Goal: Contribute content: Add original content to the website for others to see

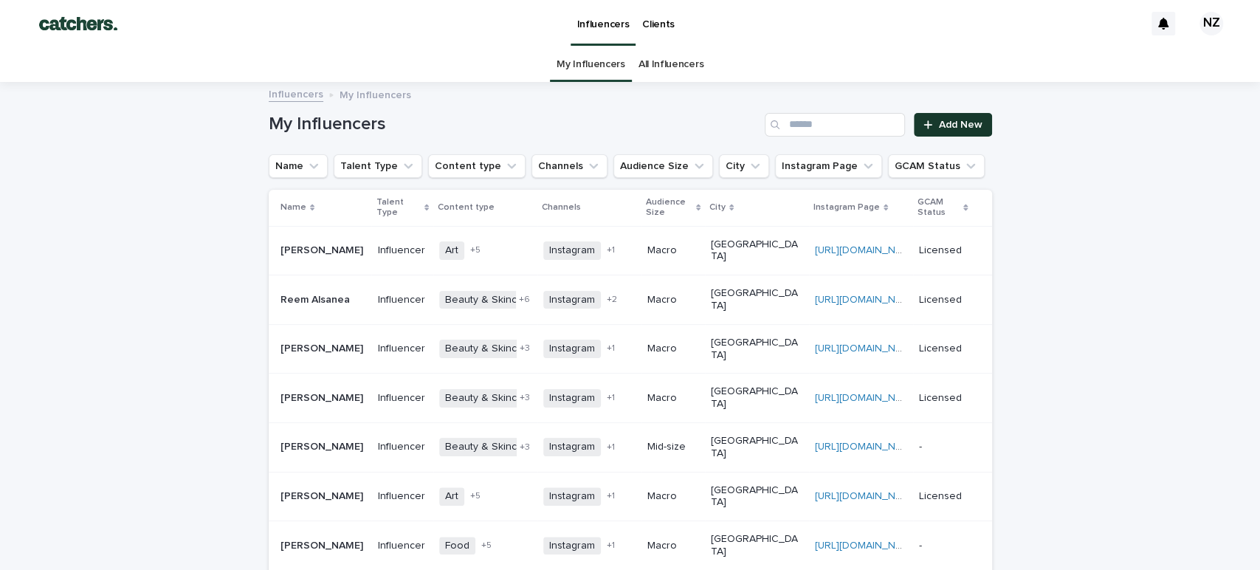
click at [939, 125] on span "Add New" at bounding box center [961, 125] width 44 height 10
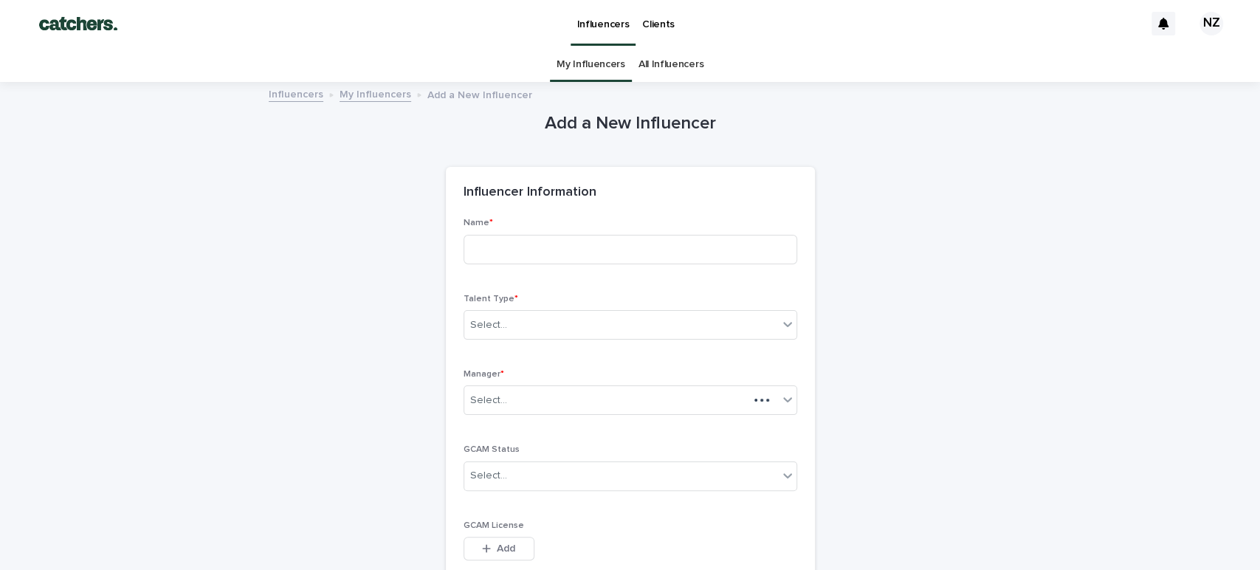
scroll to position [47, 0]
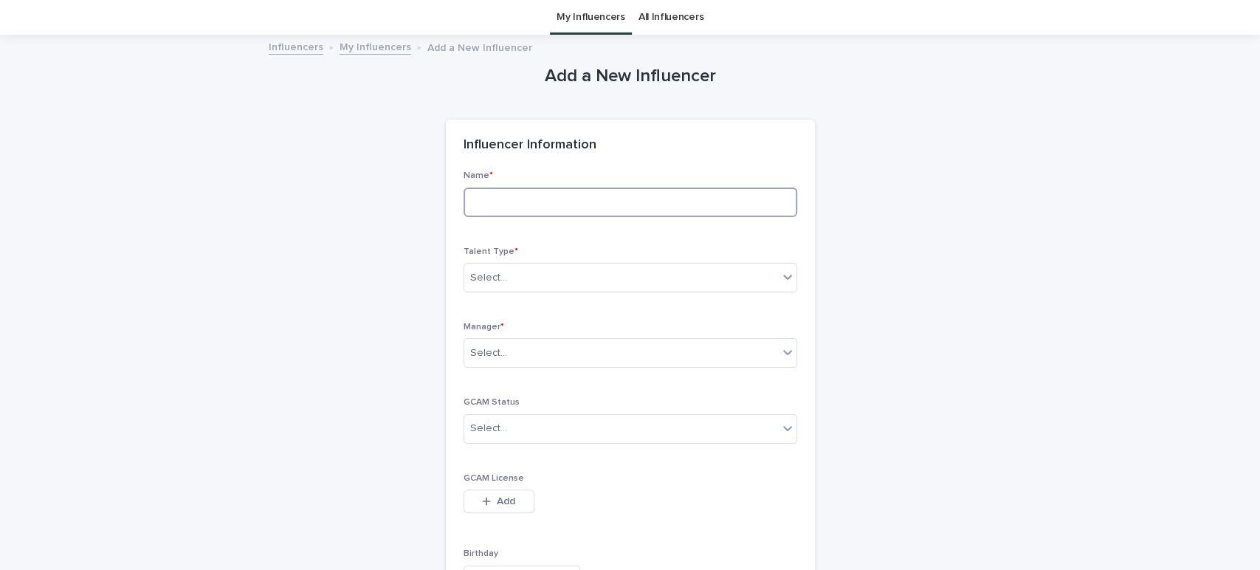
click at [568, 213] on input at bounding box center [631, 203] width 334 height 30
type input "***"
click at [565, 16] on link "My Influencers" at bounding box center [591, 17] width 69 height 35
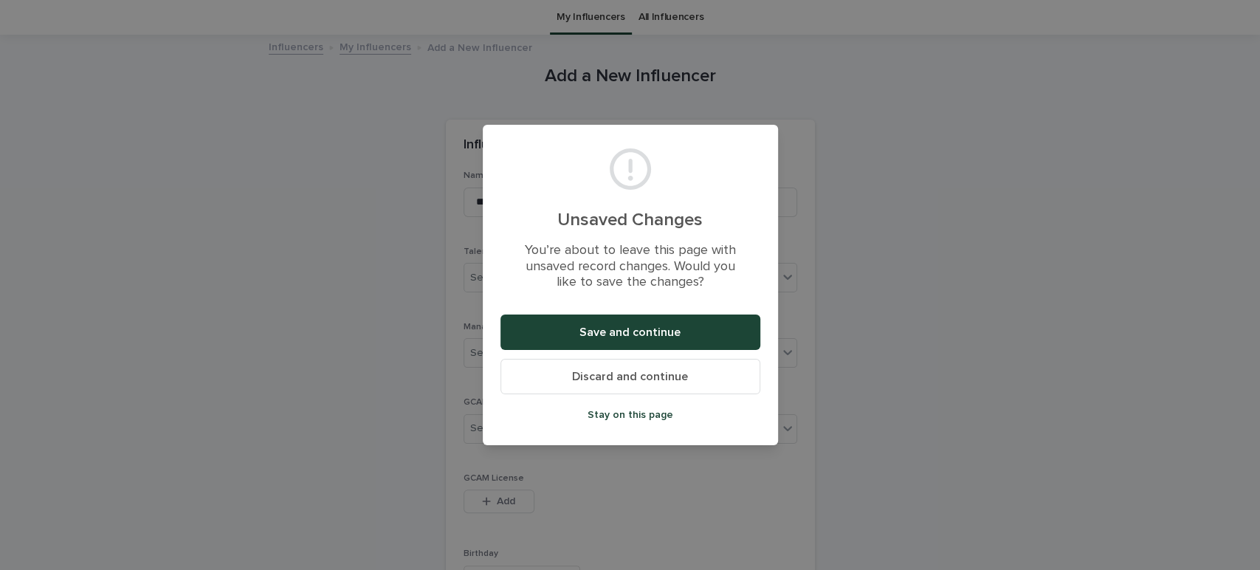
click at [615, 381] on span "Discard and continue" at bounding box center [630, 377] width 116 height 12
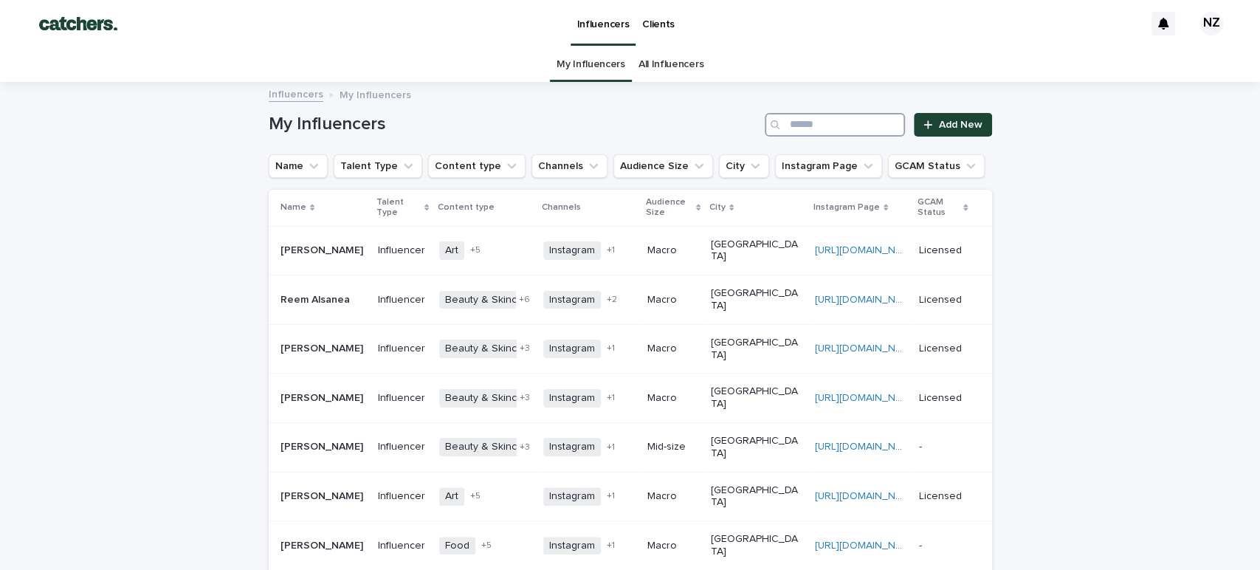
click at [829, 123] on input "Search" at bounding box center [835, 125] width 140 height 24
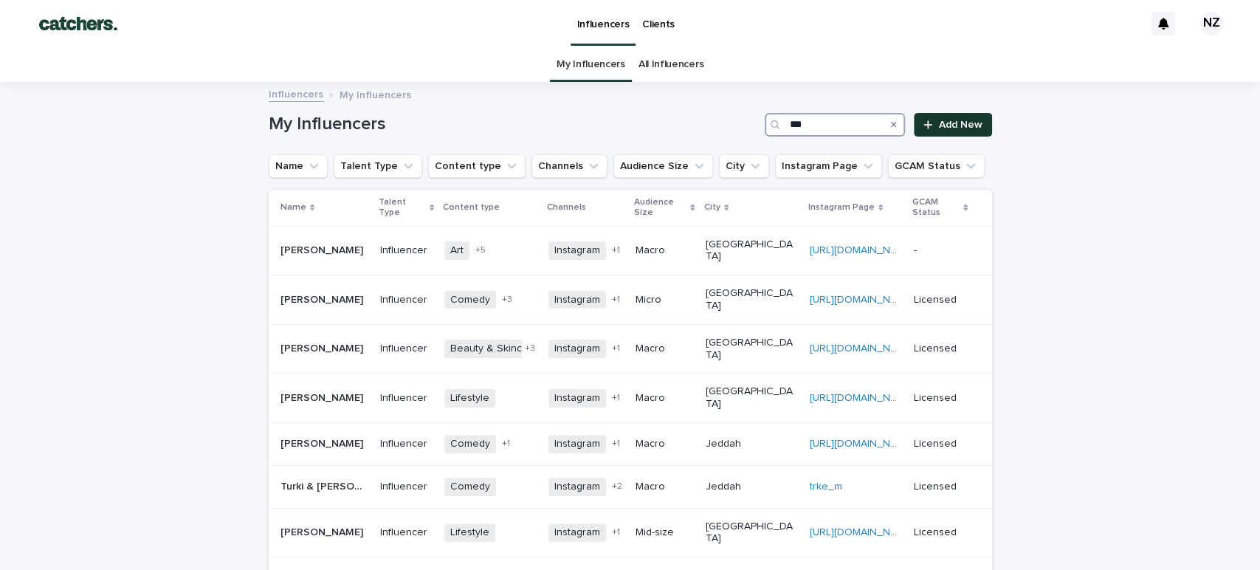
type input "***"
click at [931, 117] on link "Add New" at bounding box center [953, 125] width 78 height 24
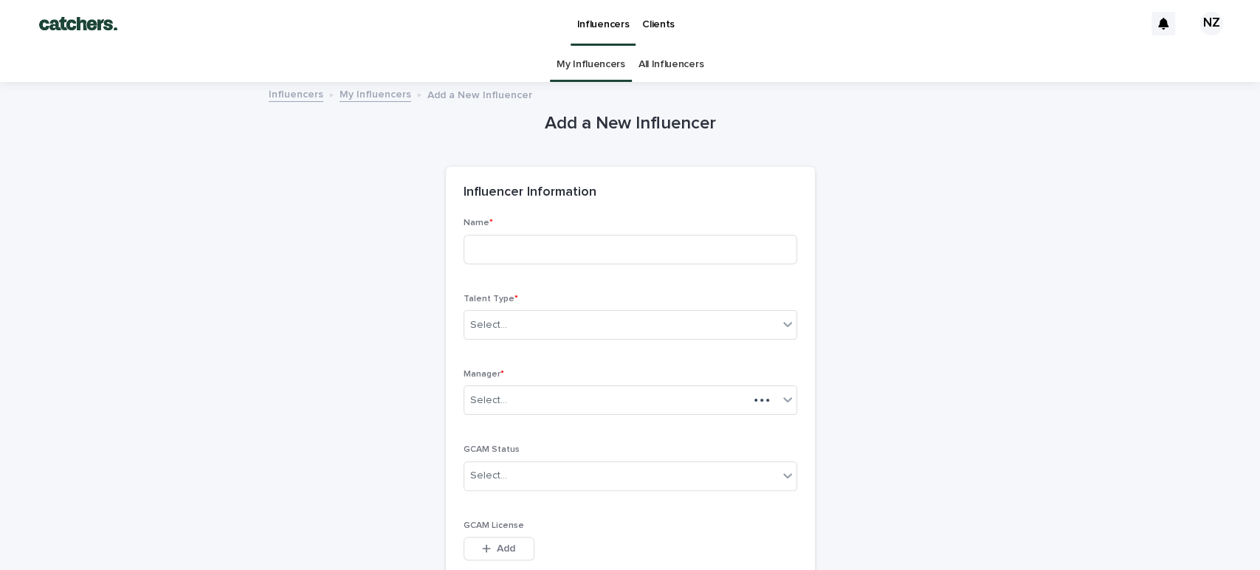
scroll to position [47, 0]
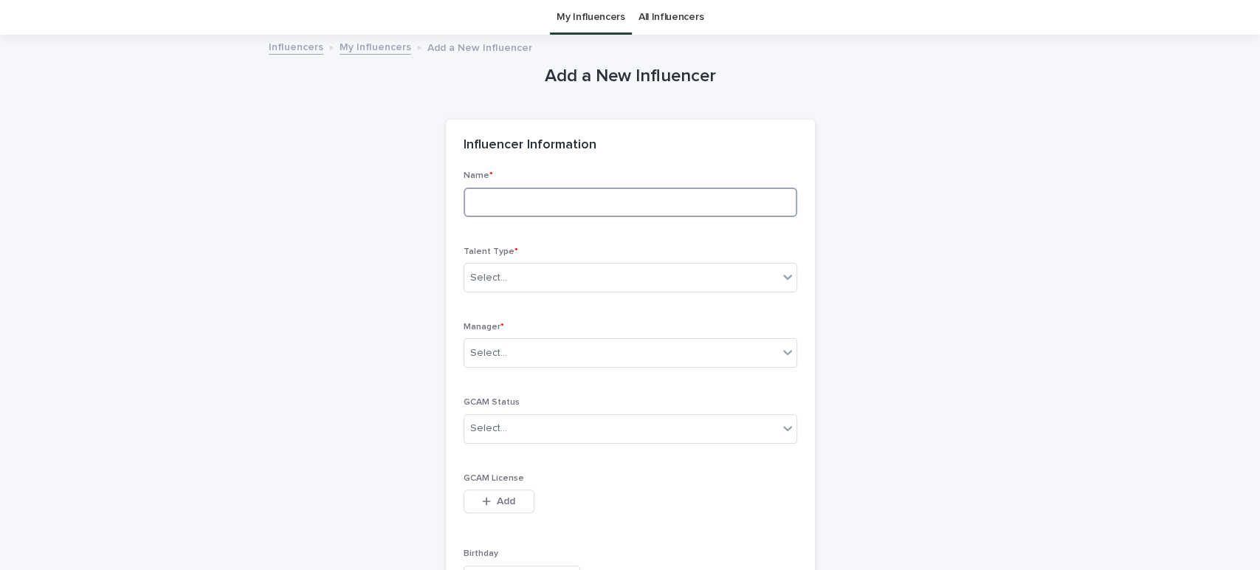
click at [569, 210] on input at bounding box center [631, 203] width 334 height 30
type input "**********"
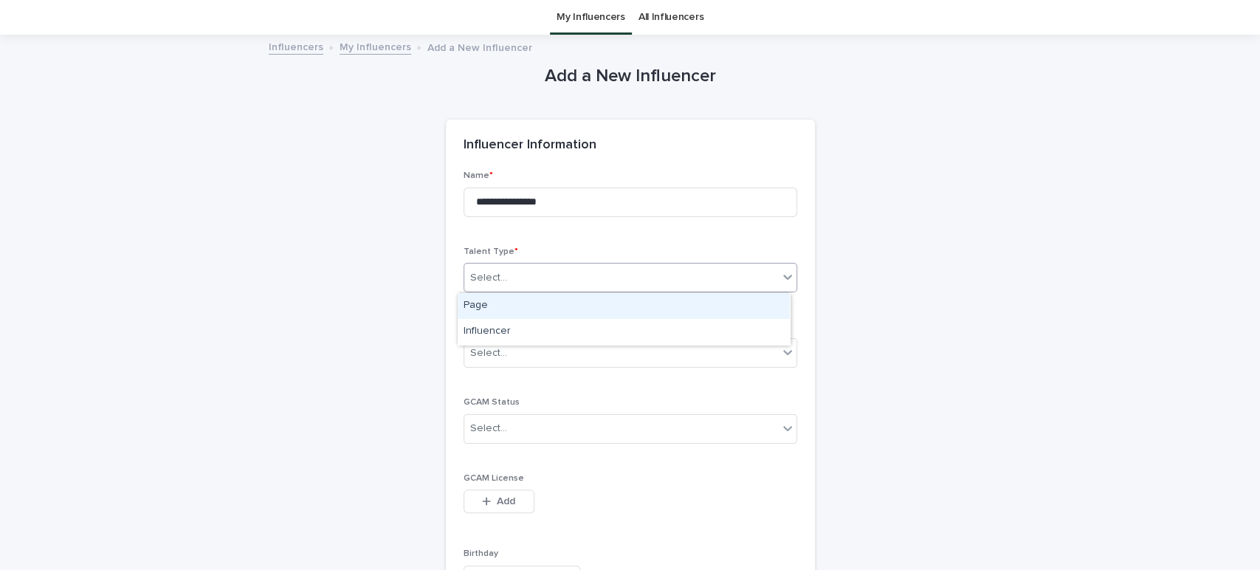
click at [536, 269] on div "Select..." at bounding box center [621, 278] width 314 height 24
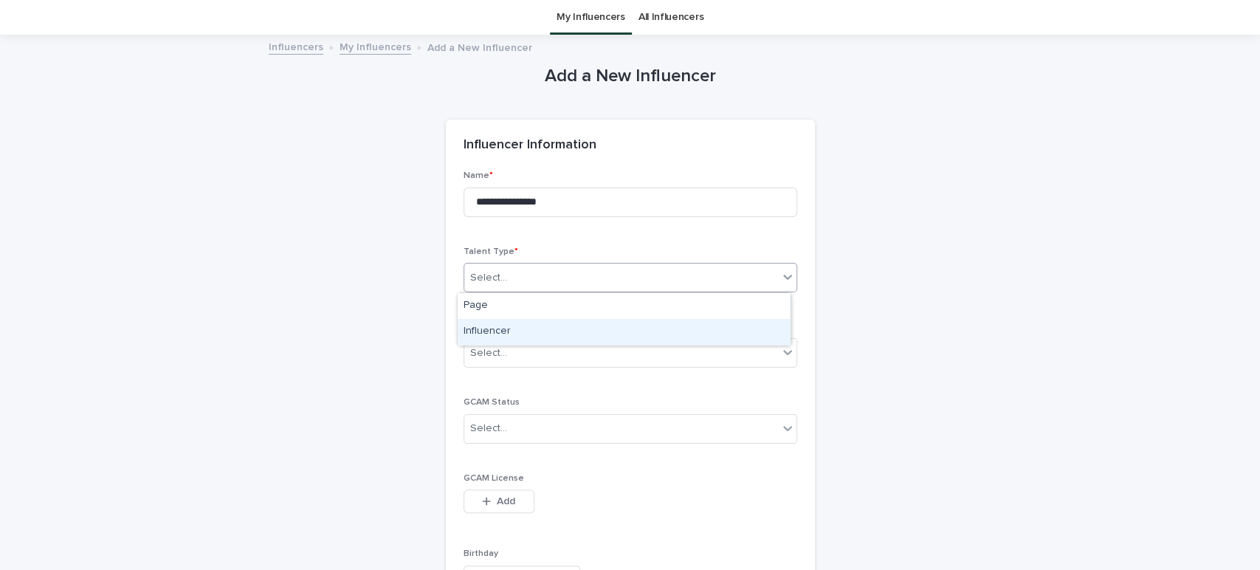
click at [484, 319] on div "Influencer" at bounding box center [624, 332] width 332 height 26
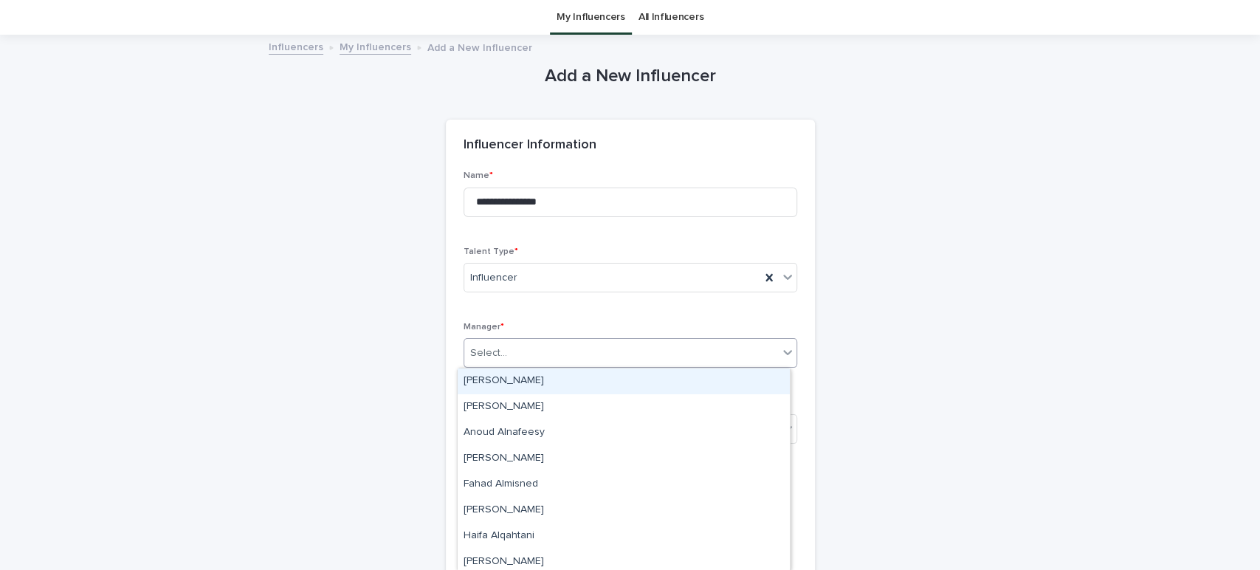
click at [497, 346] on div "Select..." at bounding box center [488, 354] width 37 height 16
type input "**"
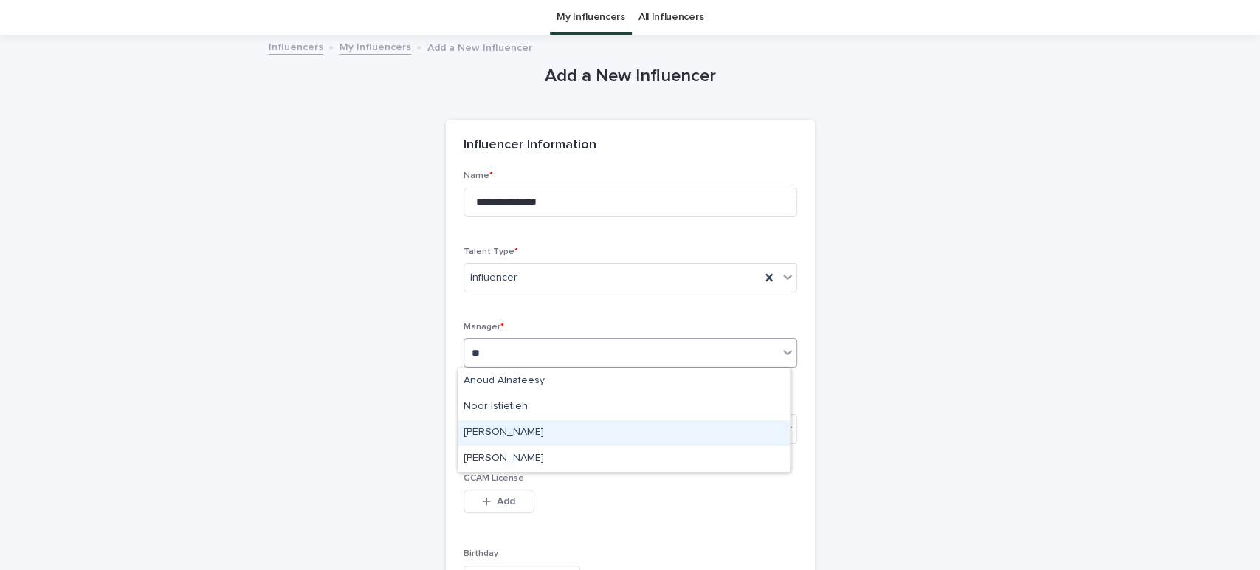
click at [484, 429] on div "[PERSON_NAME]" at bounding box center [624, 433] width 332 height 26
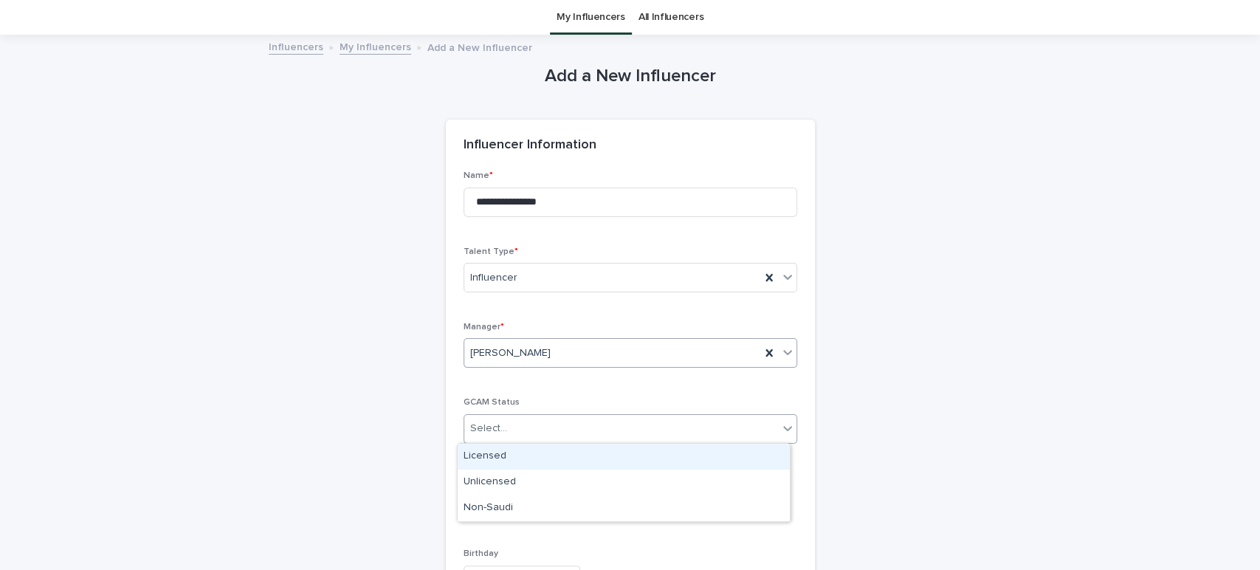
click at [498, 425] on div "Select..." at bounding box center [488, 429] width 37 height 16
click at [496, 447] on div "Licensed" at bounding box center [624, 457] width 332 height 26
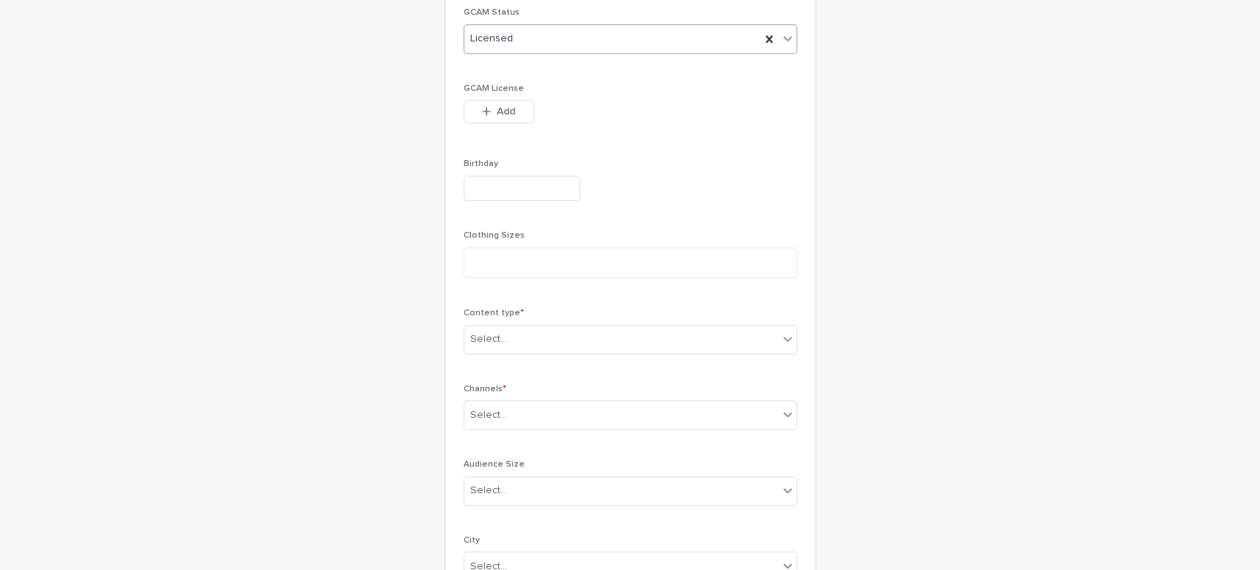
scroll to position [529, 0]
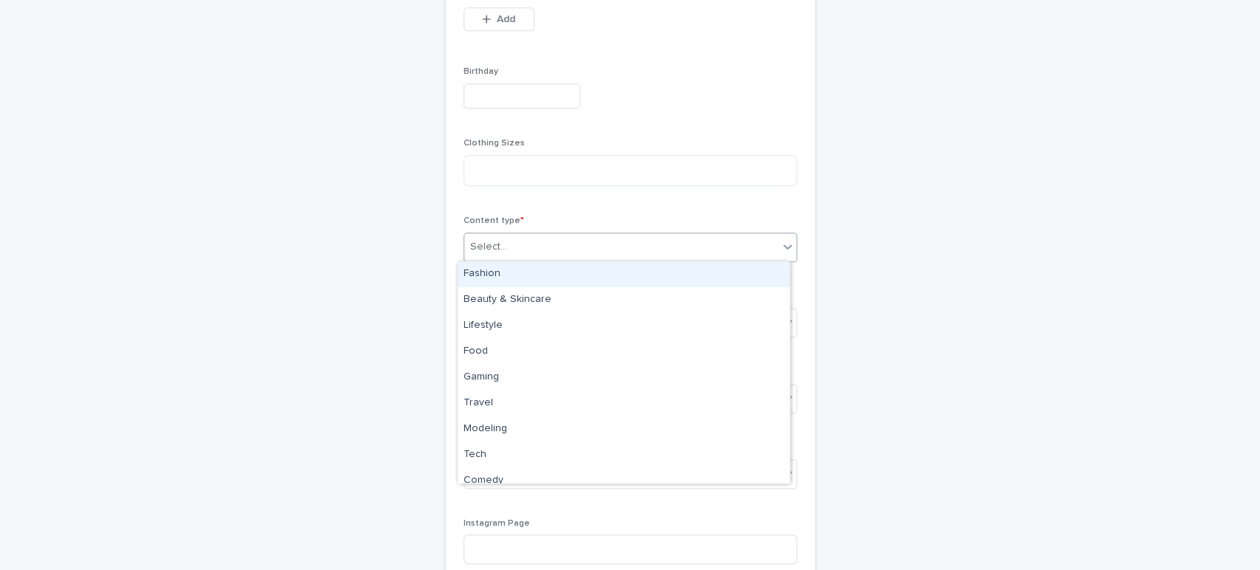
click at [512, 249] on div "Select..." at bounding box center [621, 247] width 314 height 24
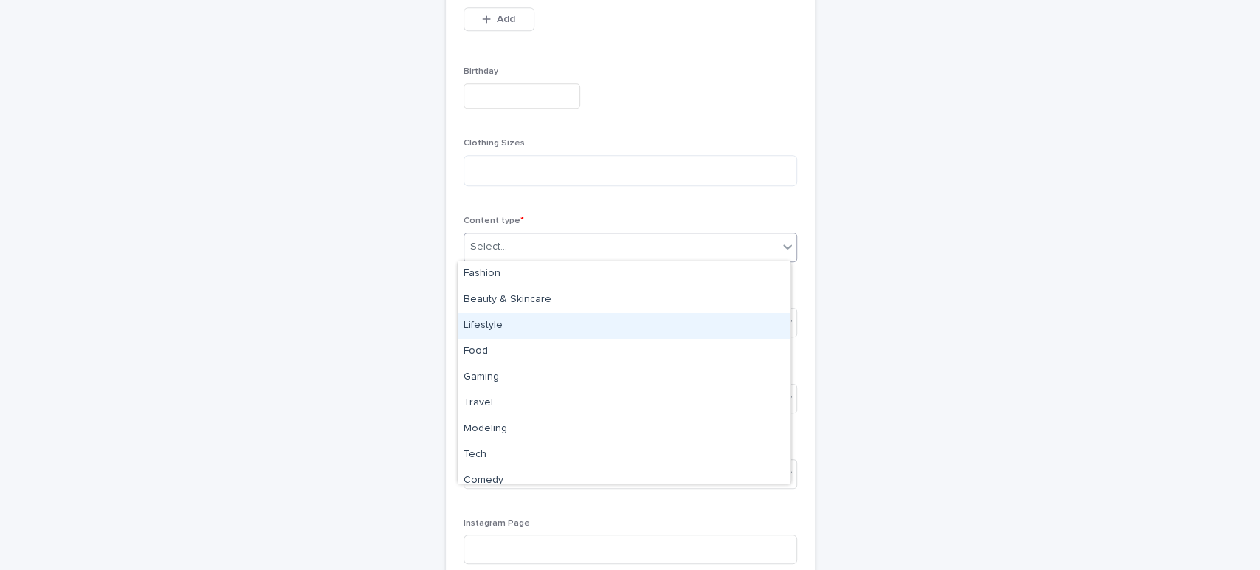
click at [494, 329] on div "Lifestyle" at bounding box center [624, 326] width 332 height 26
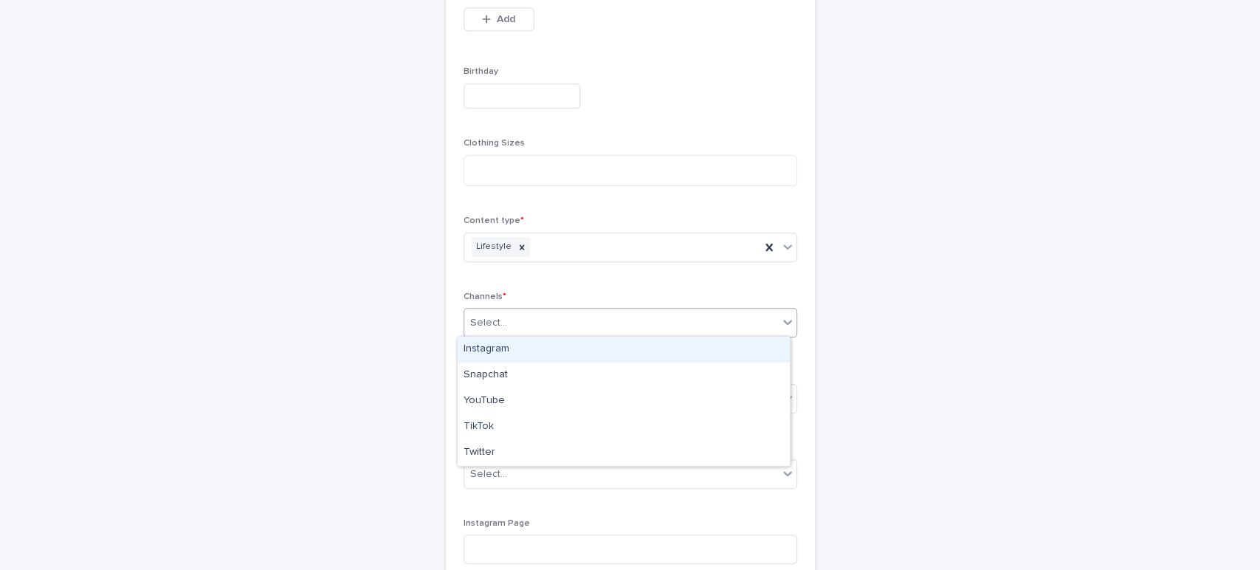
click at [582, 324] on div "Select..." at bounding box center [621, 323] width 314 height 24
click at [565, 338] on div "Instagram" at bounding box center [624, 350] width 332 height 26
click at [780, 315] on icon at bounding box center [787, 322] width 15 height 15
click at [694, 349] on div "Snapchat" at bounding box center [624, 350] width 332 height 26
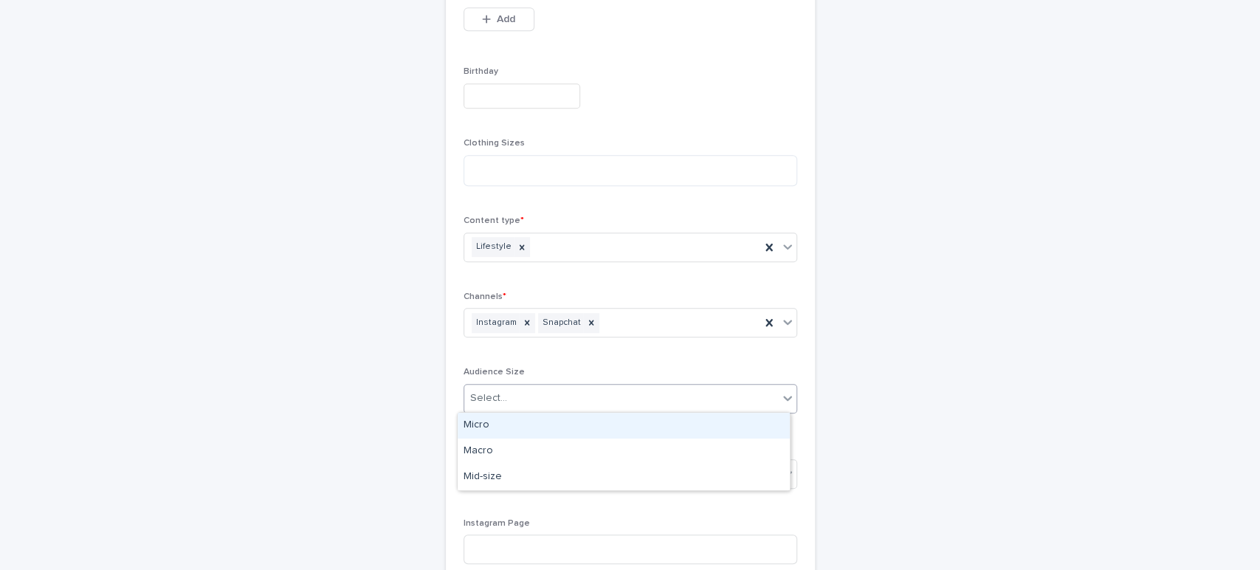
click at [715, 401] on div "Select..." at bounding box center [621, 398] width 314 height 24
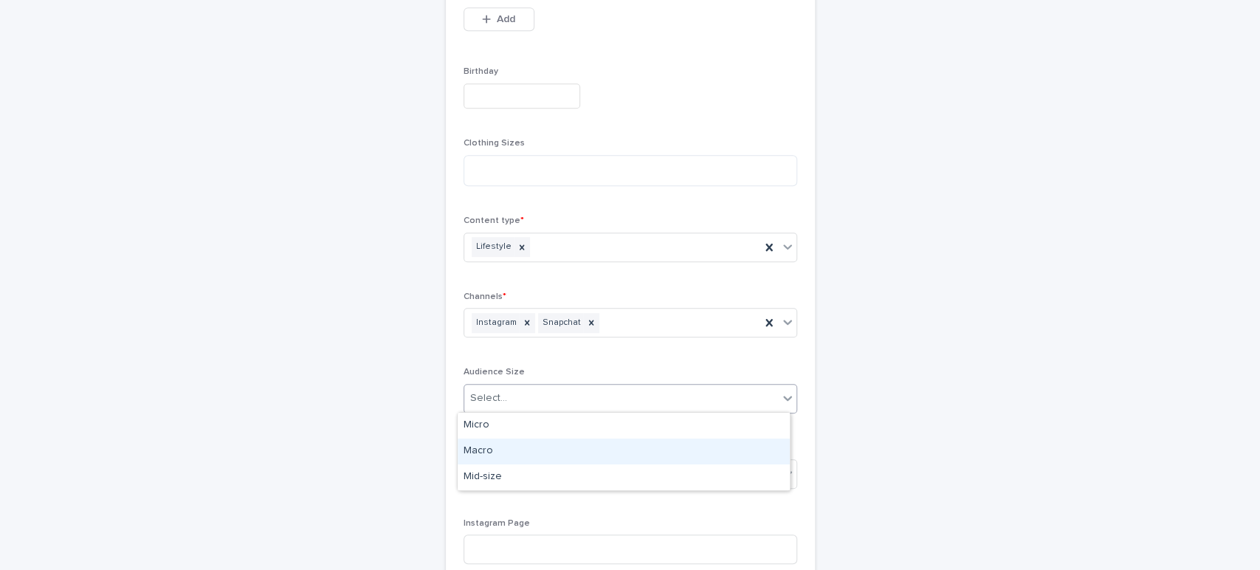
click at [644, 457] on div "Macro" at bounding box center [624, 452] width 332 height 26
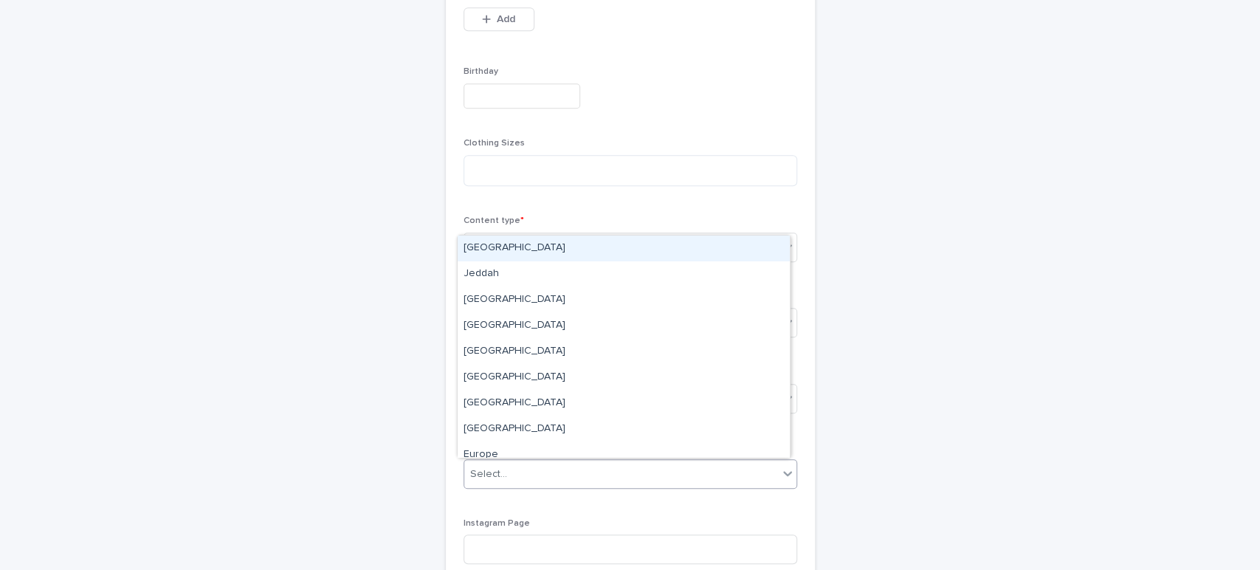
click at [574, 476] on div "Select..." at bounding box center [621, 474] width 314 height 24
click at [464, 252] on div "[GEOGRAPHIC_DATA]" at bounding box center [624, 249] width 332 height 26
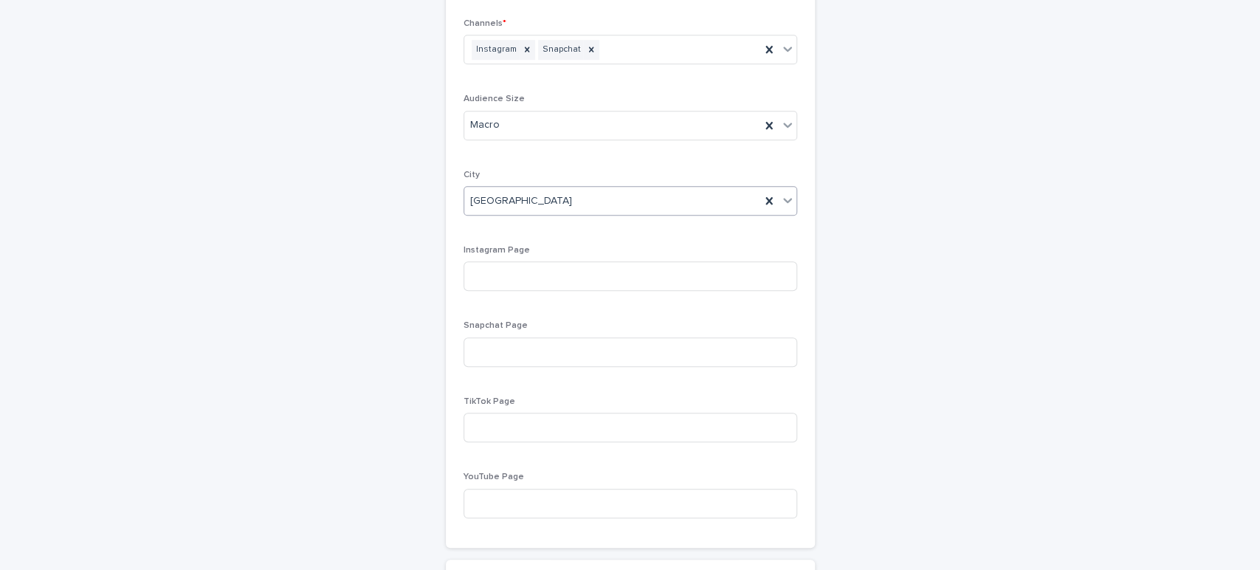
scroll to position [804, 0]
click at [464, 264] on input at bounding box center [631, 275] width 334 height 30
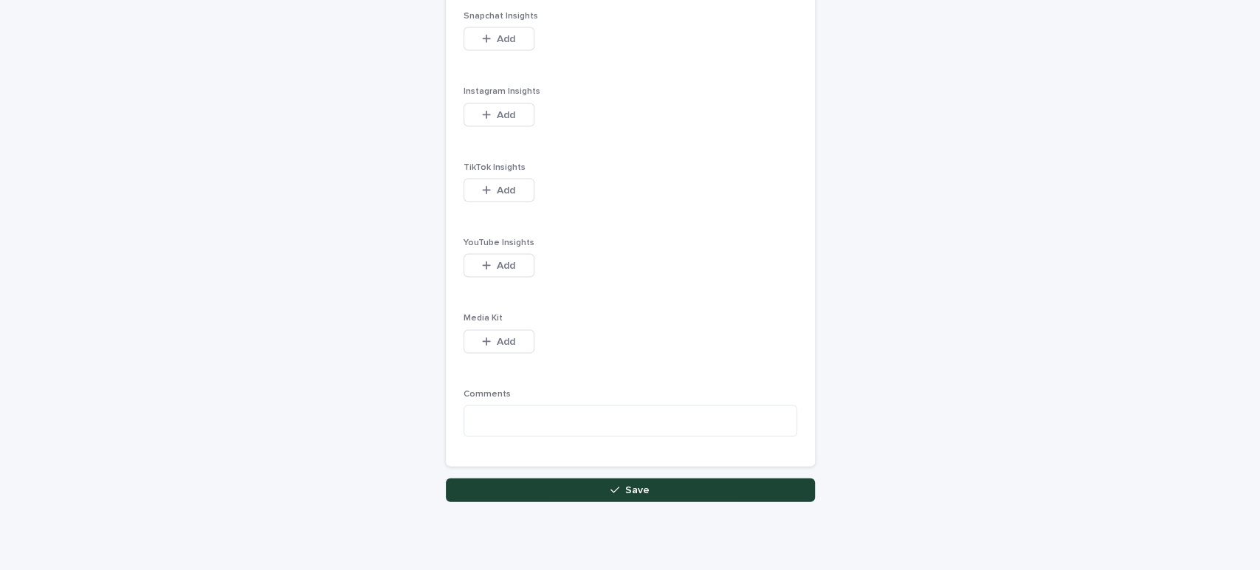
scroll to position [1967, 0]
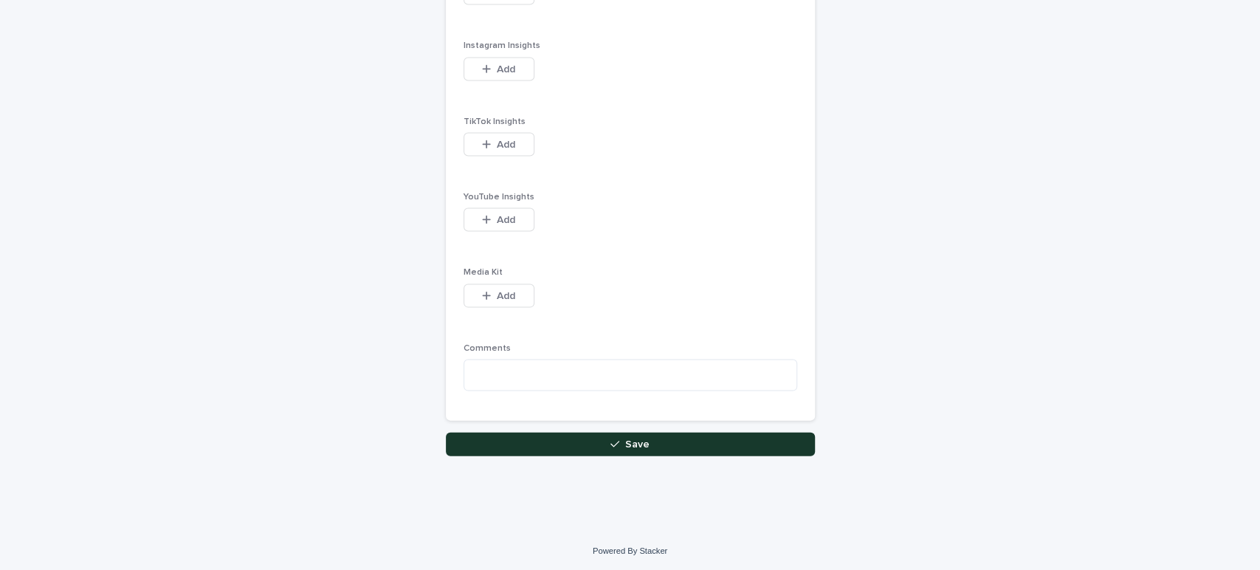
type input "**********"
click at [597, 450] on button "Save" at bounding box center [630, 445] width 369 height 24
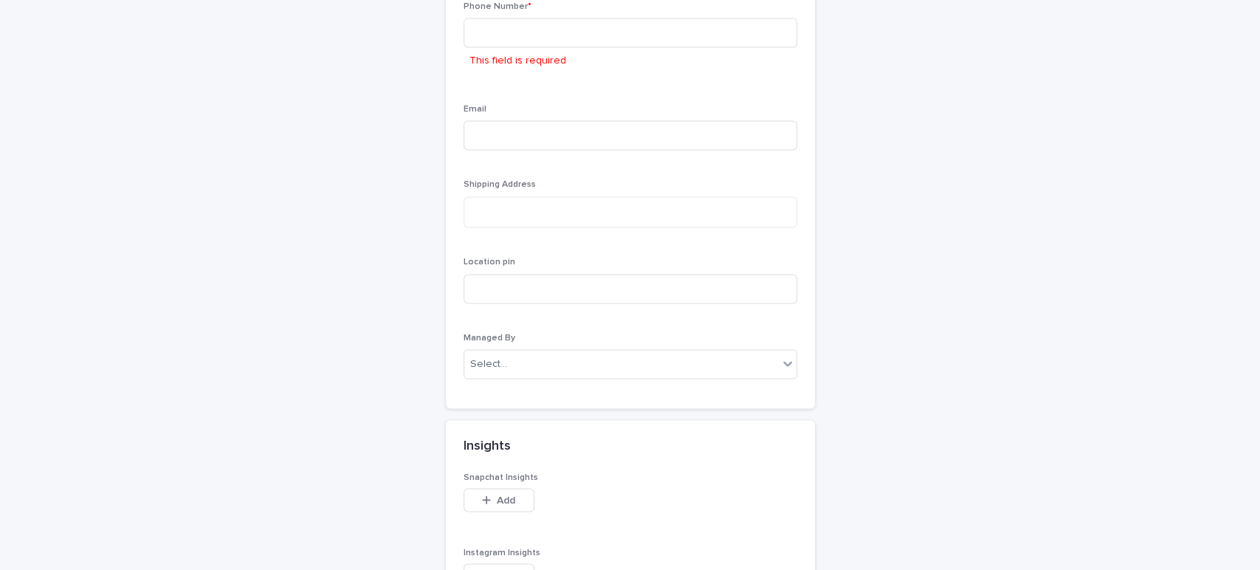
scroll to position [1323, 0]
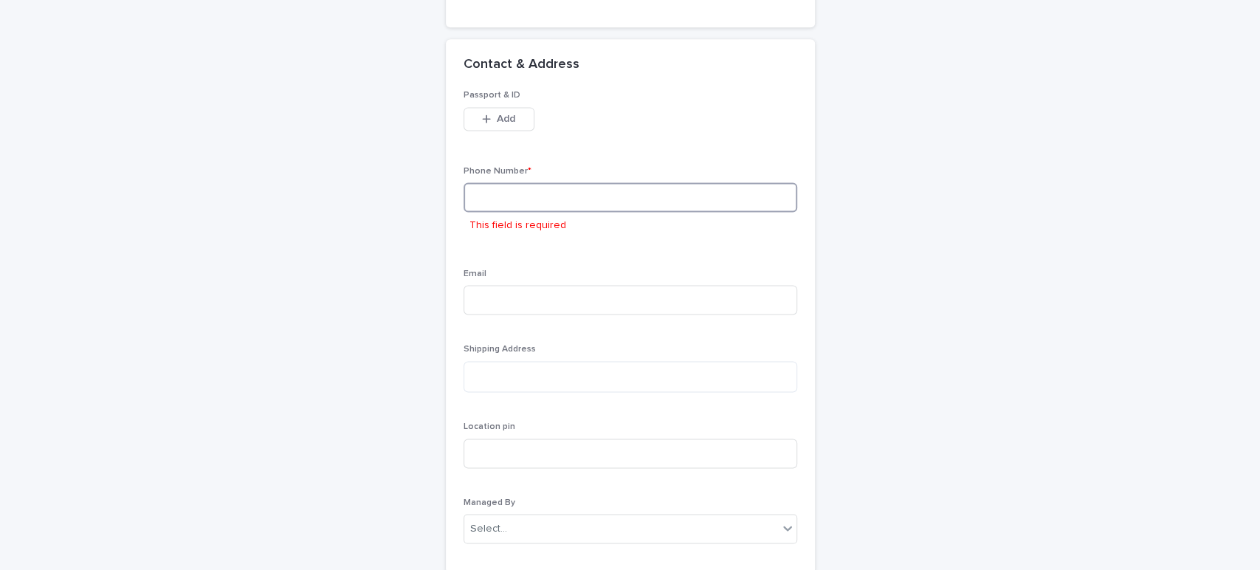
click at [484, 184] on input at bounding box center [631, 197] width 334 height 30
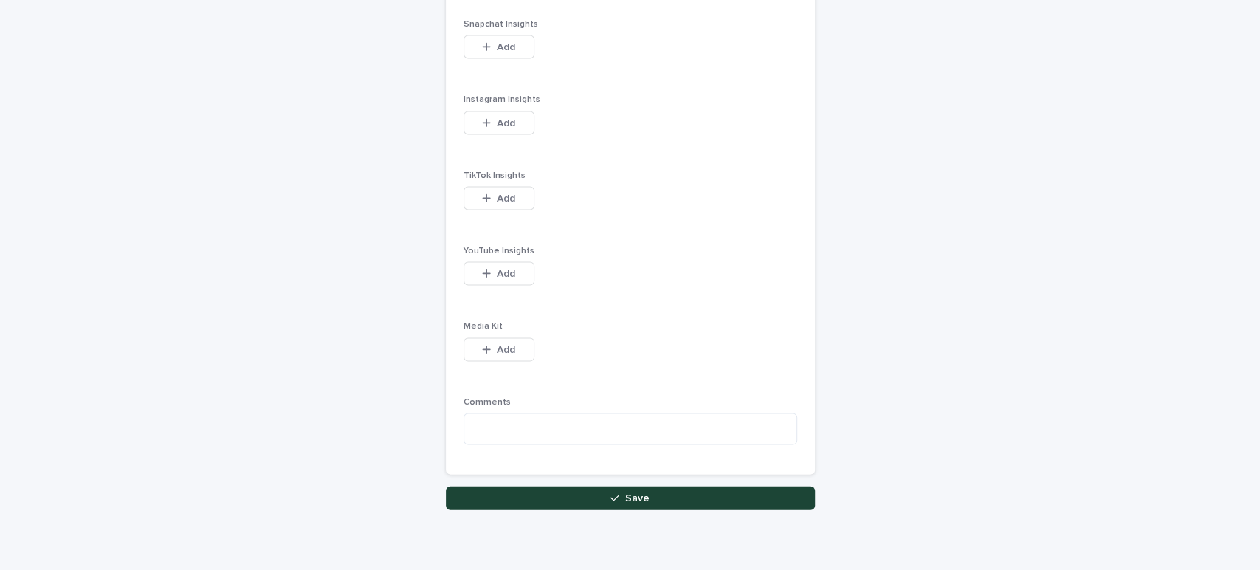
scroll to position [1967, 0]
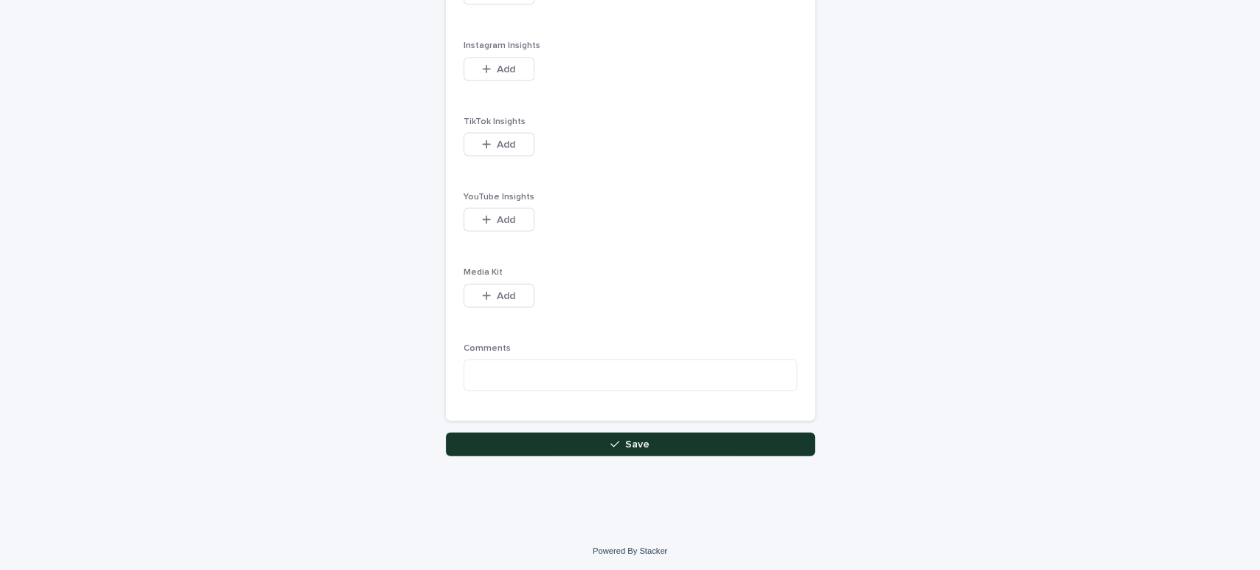
type input "**********"
click at [557, 447] on button "Save" at bounding box center [630, 445] width 369 height 24
